Goal: Navigation & Orientation: Find specific page/section

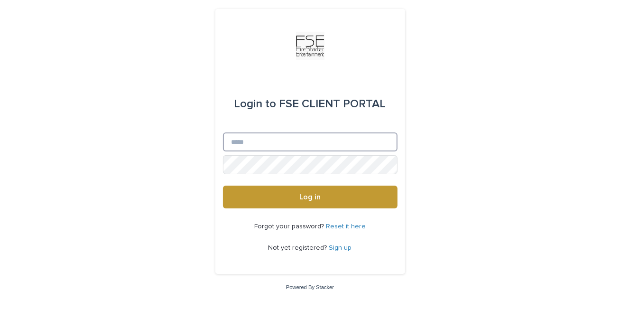
click at [273, 140] on input "Email" at bounding box center [310, 141] width 175 height 19
type input "**********"
click at [223, 186] on button "Log in" at bounding box center [310, 197] width 175 height 23
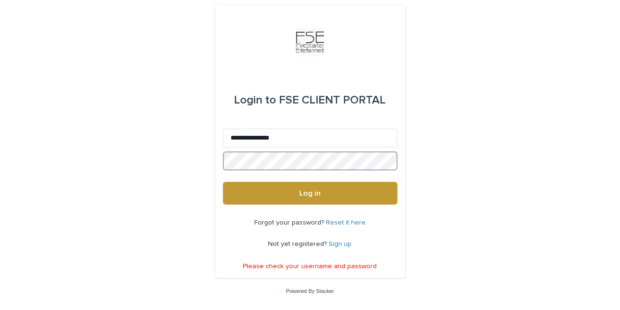
click at [223, 182] on button "Log in" at bounding box center [310, 193] width 175 height 23
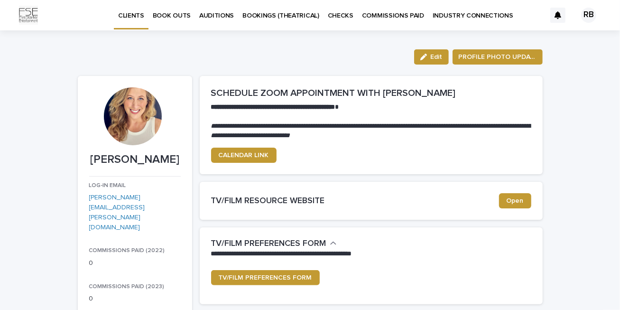
click at [178, 13] on p "BOOK OUTS" at bounding box center [172, 10] width 38 height 20
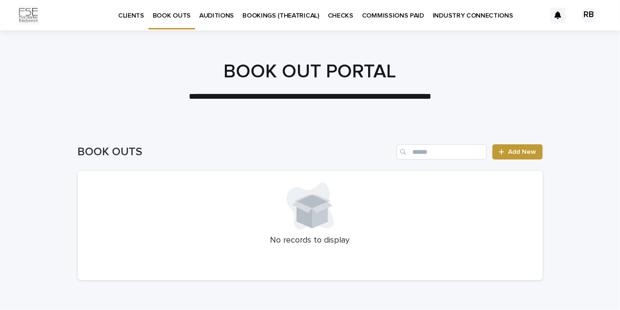
click at [218, 16] on p "AUDITIONS" at bounding box center [216, 10] width 35 height 20
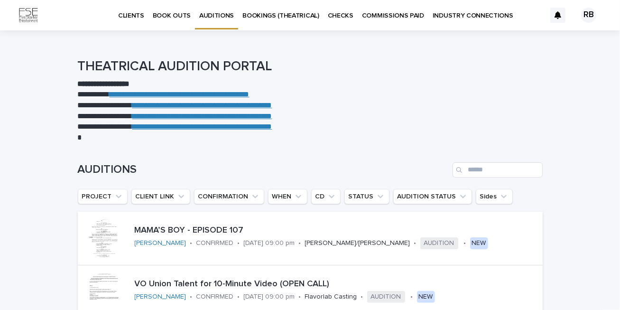
click at [138, 16] on p "CLIENTS" at bounding box center [131, 10] width 26 height 20
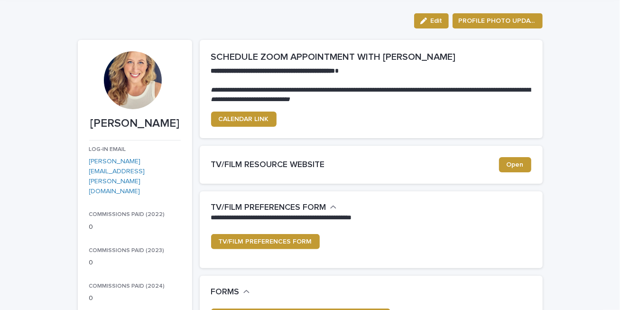
scroll to position [36, 0]
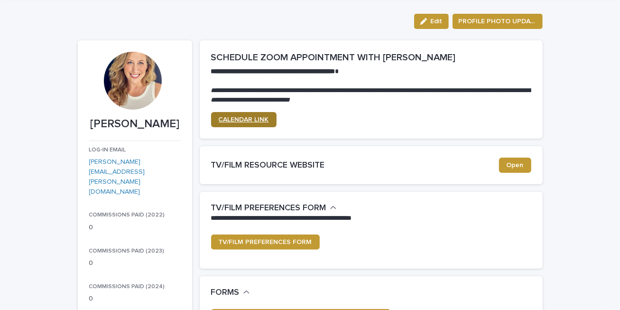
click at [250, 120] on span "CALENDAR LINK" at bounding box center [244, 119] width 50 height 7
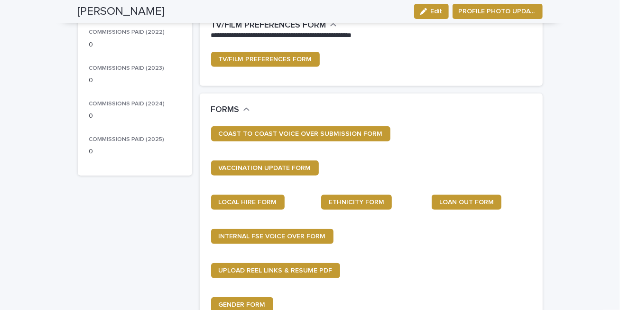
scroll to position [0, 0]
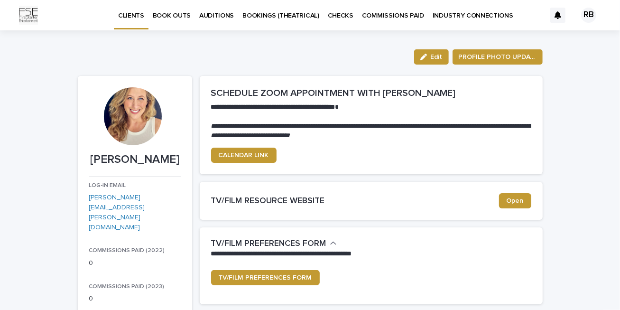
click at [480, 10] on p "INDUSTRY CONNECTIONS" at bounding box center [473, 10] width 81 height 20
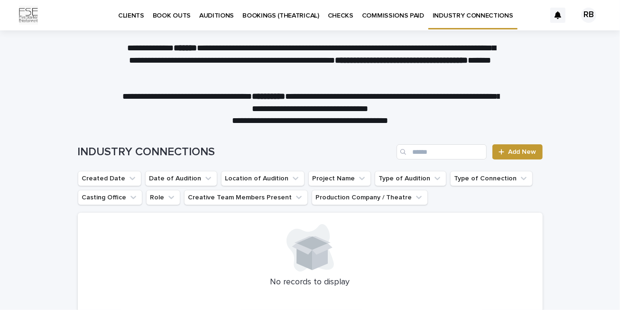
click at [140, 15] on p "CLIENTS" at bounding box center [131, 10] width 26 height 20
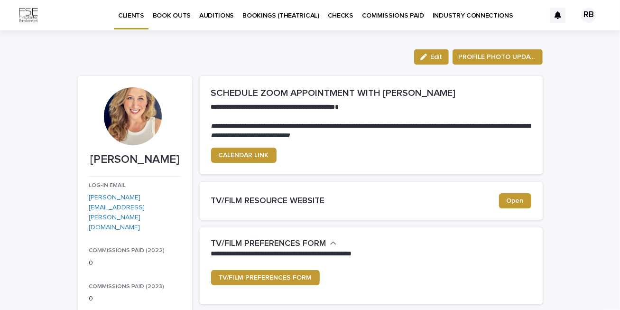
click at [31, 17] on img at bounding box center [28, 15] width 19 height 19
